Goal: Information Seeking & Learning: Learn about a topic

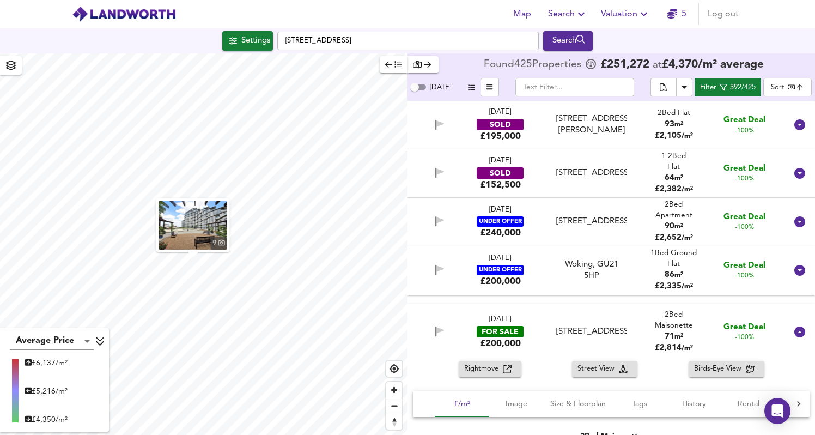
scroll to position [8064, 0]
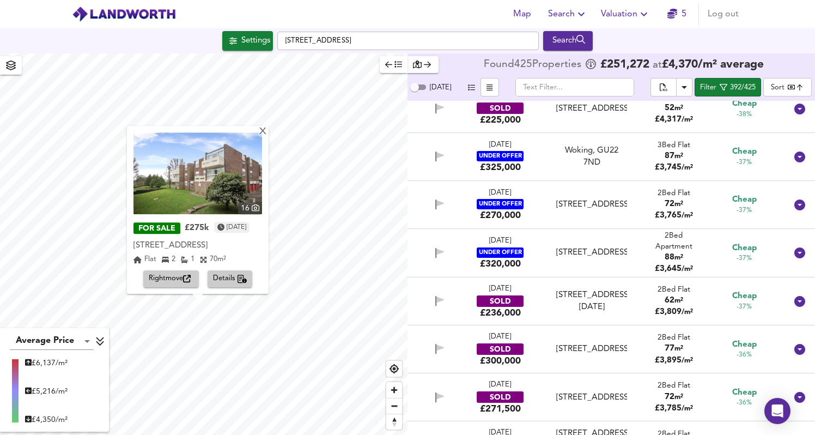
click at [221, 276] on span "Details" at bounding box center [230, 279] width 34 height 13
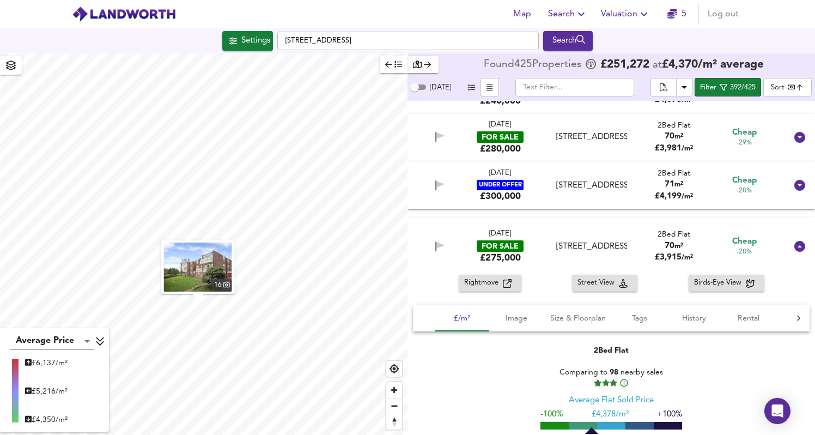
scroll to position [9748, 0]
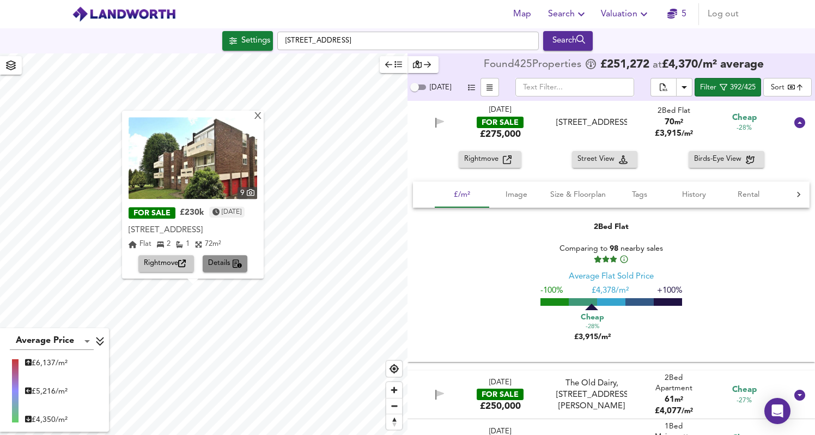
click at [230, 263] on span "Details" at bounding box center [225, 264] width 34 height 13
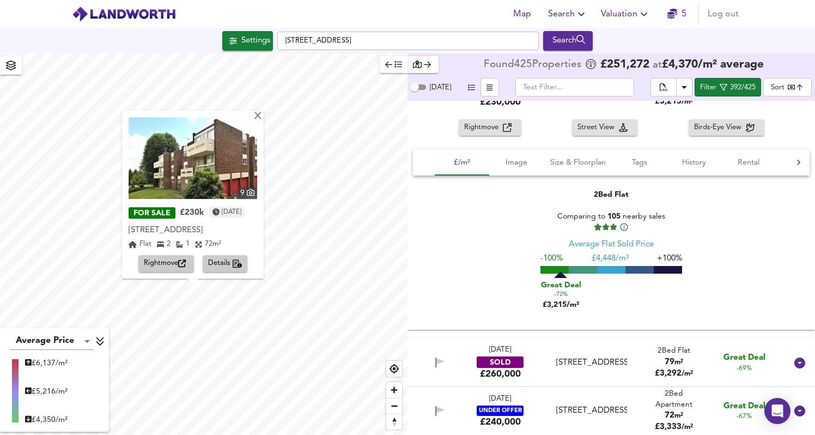
scroll to position [2206, 0]
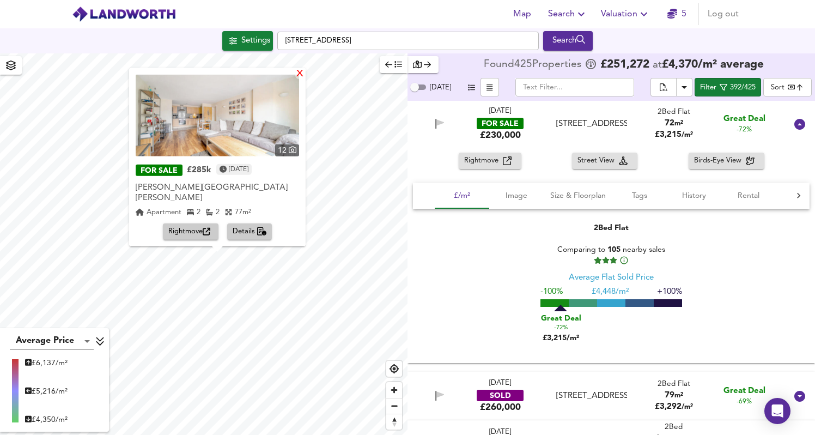
click at [299, 79] on div "X" at bounding box center [299, 74] width 9 height 10
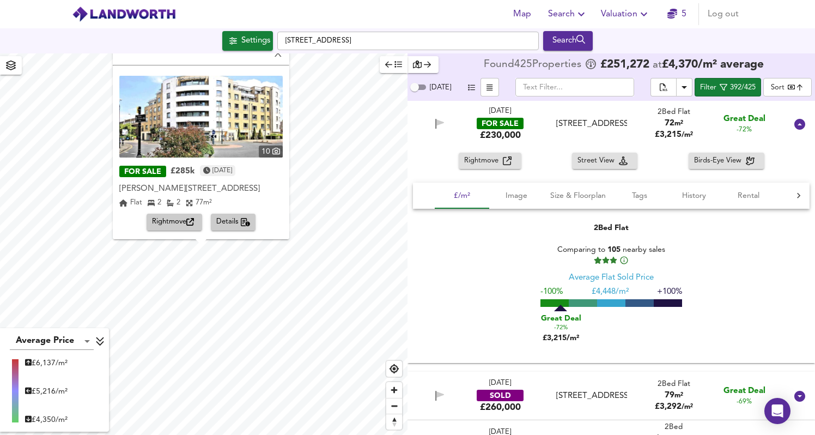
scroll to position [532, 0]
click at [237, 225] on button "Details" at bounding box center [233, 221] width 45 height 17
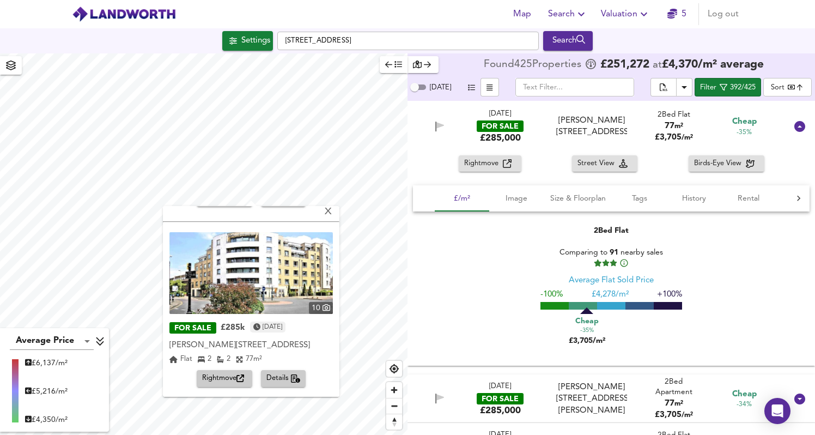
click at [316, 230] on div "X 10 SOLD £250k [DATE] [STREET_ADDRESS][PERSON_NAME][PERSON_NAME] [STREET_ADDRE…" at bounding box center [204, 243] width 408 height 381
